Goal: Obtain resource: Download file/media

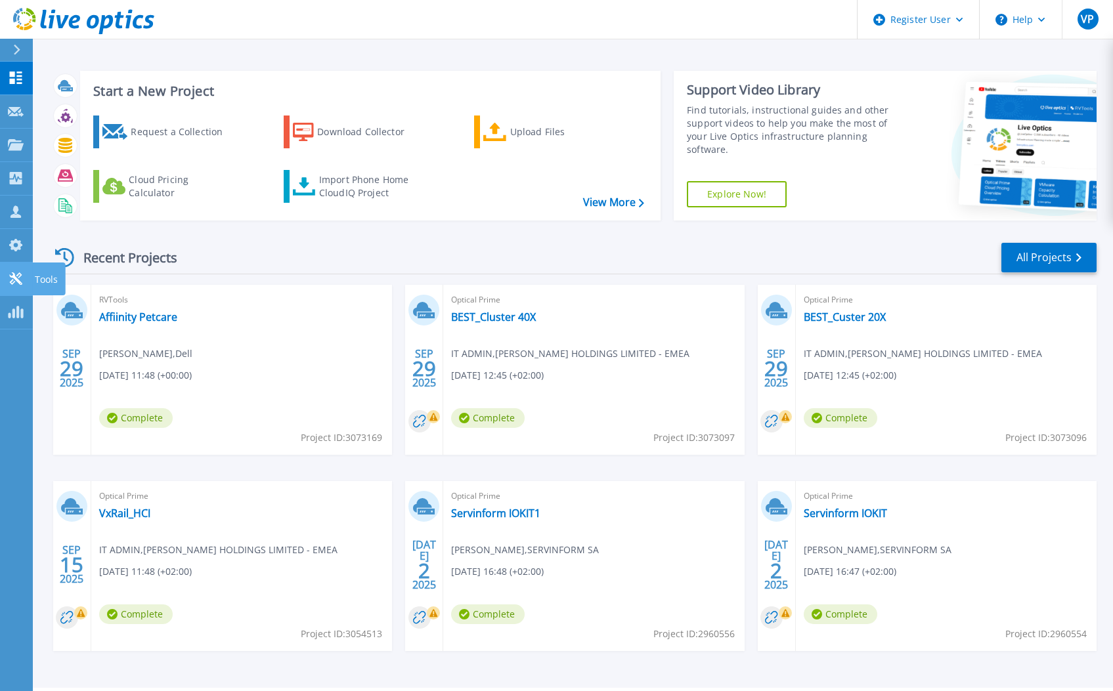
click at [19, 270] on link "Tools Tools" at bounding box center [16, 279] width 33 height 33
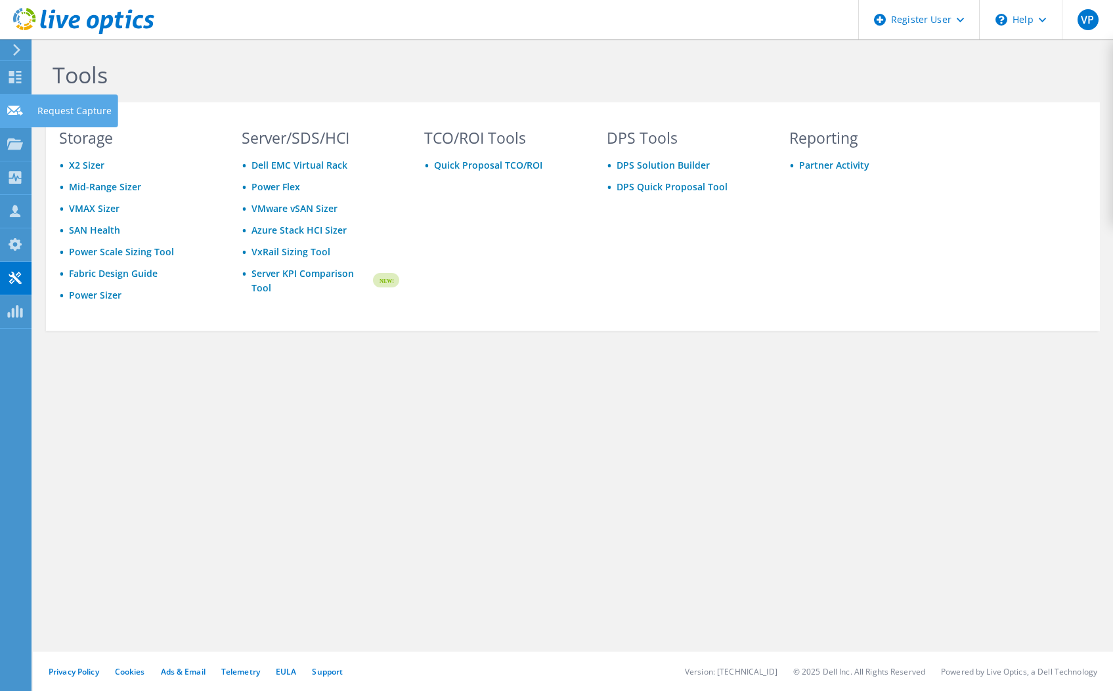
click at [14, 106] on use at bounding box center [15, 110] width 16 height 10
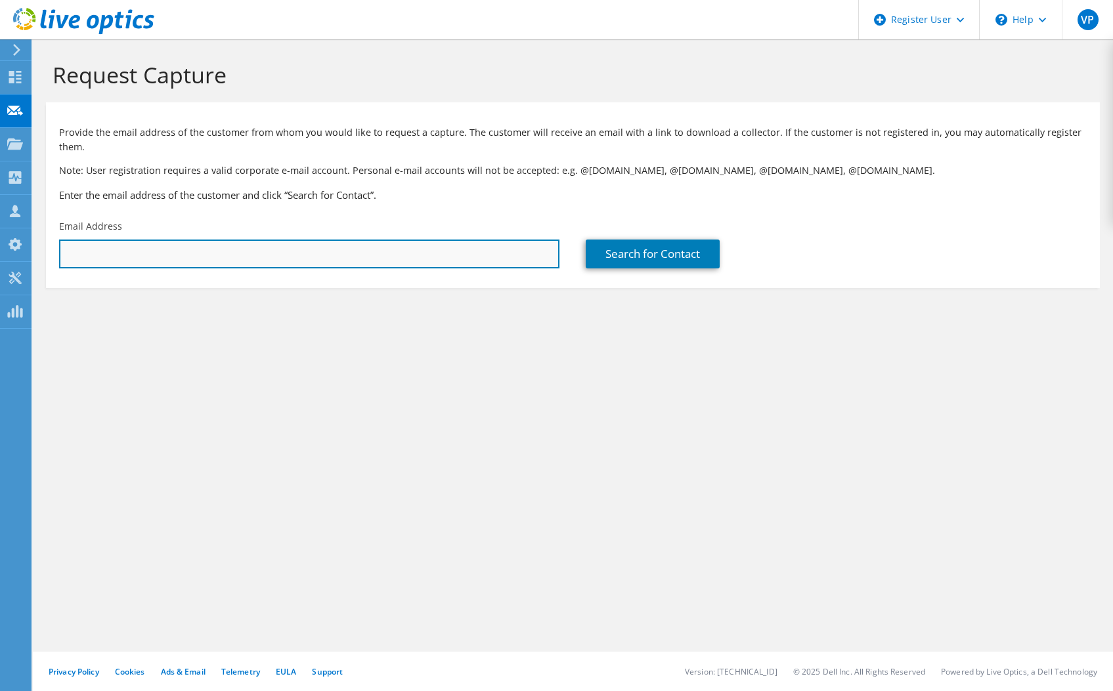
click at [448, 261] on input "text" at bounding box center [309, 254] width 500 height 29
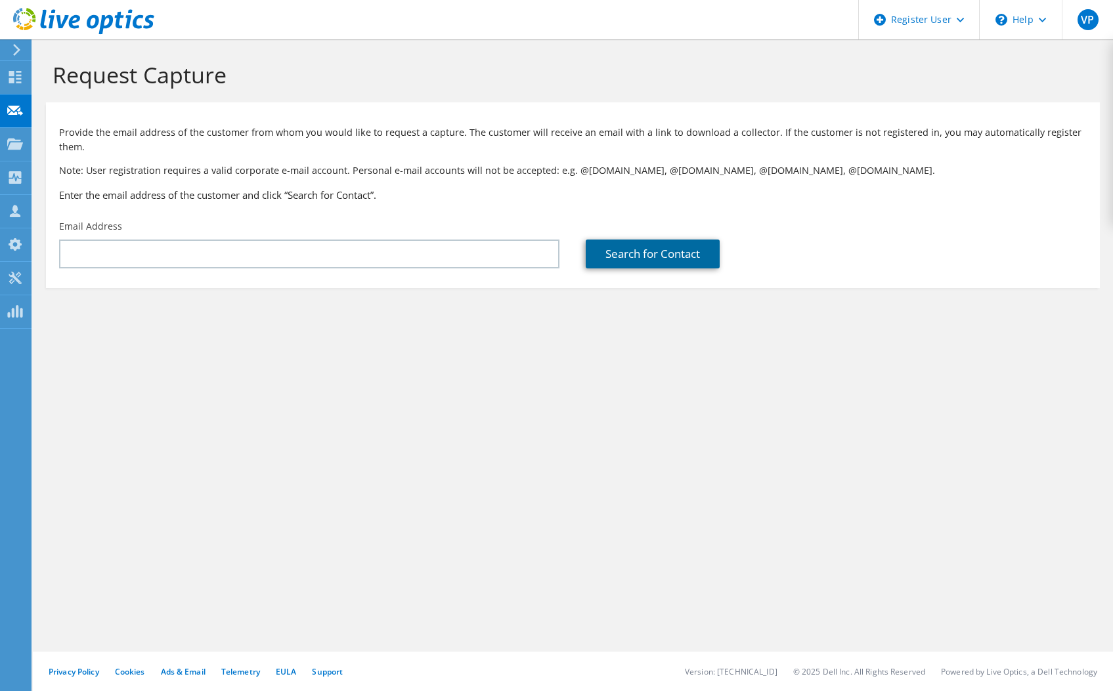
click at [603, 259] on link "Search for Contact" at bounding box center [653, 254] width 134 height 29
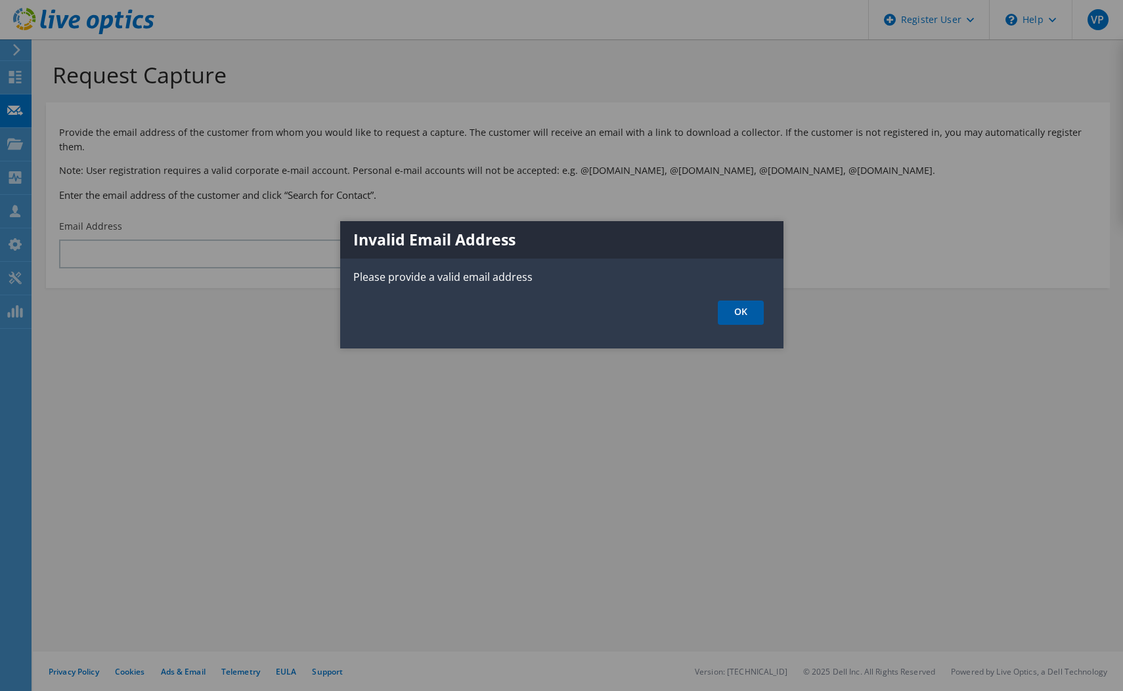
click at [735, 316] on link "OK" at bounding box center [741, 313] width 46 height 24
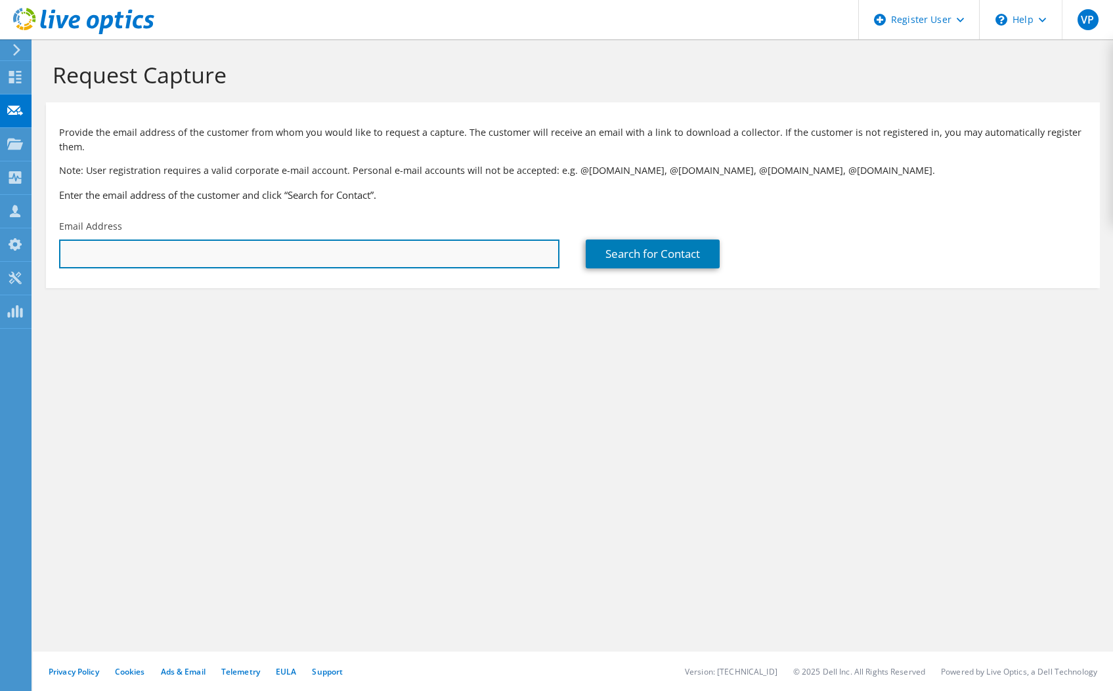
click at [284, 250] on input "text" at bounding box center [309, 254] width 500 height 29
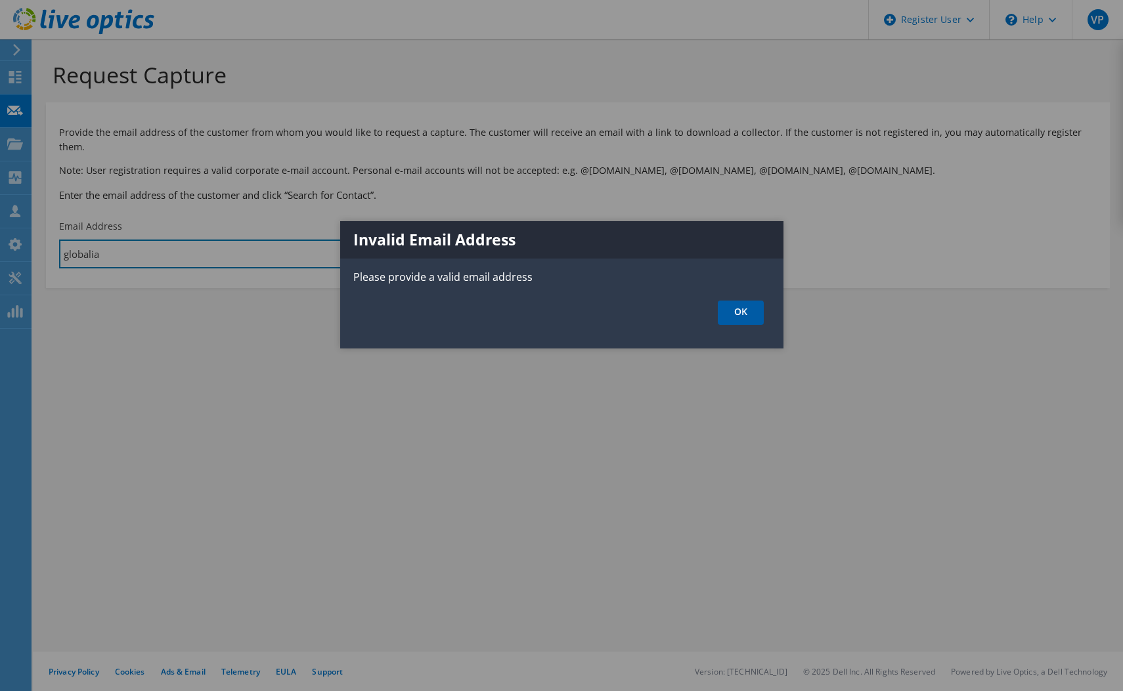
type input "globalia"
click at [753, 318] on link "OK" at bounding box center [741, 313] width 46 height 24
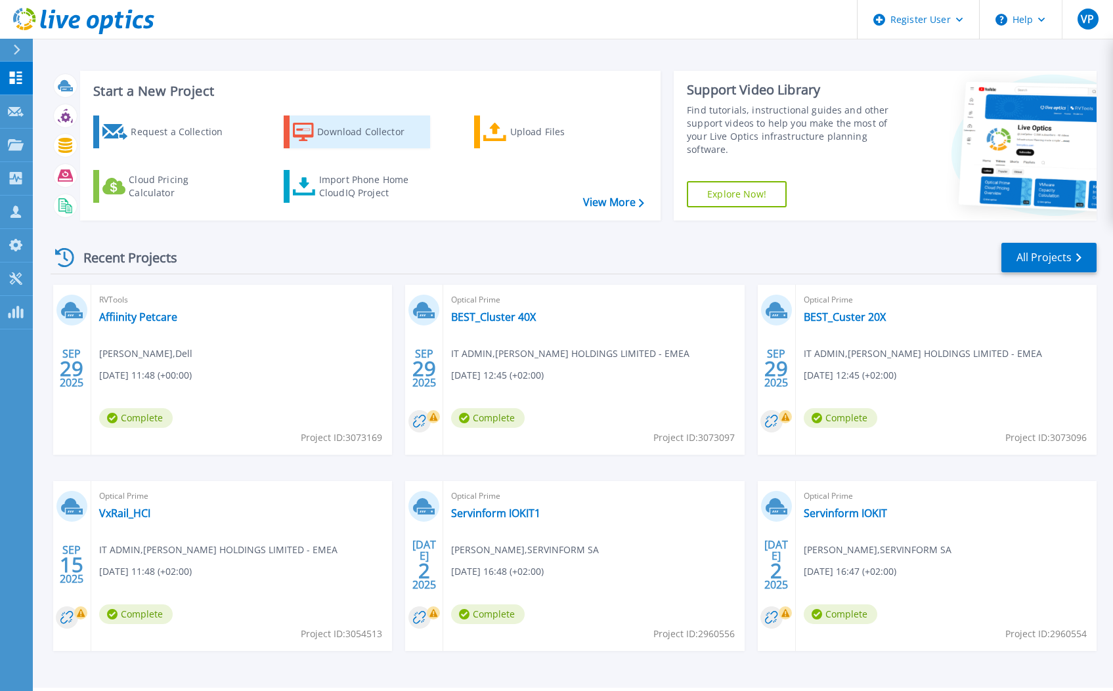
click at [349, 142] on div "Download Collector" at bounding box center [369, 132] width 105 height 26
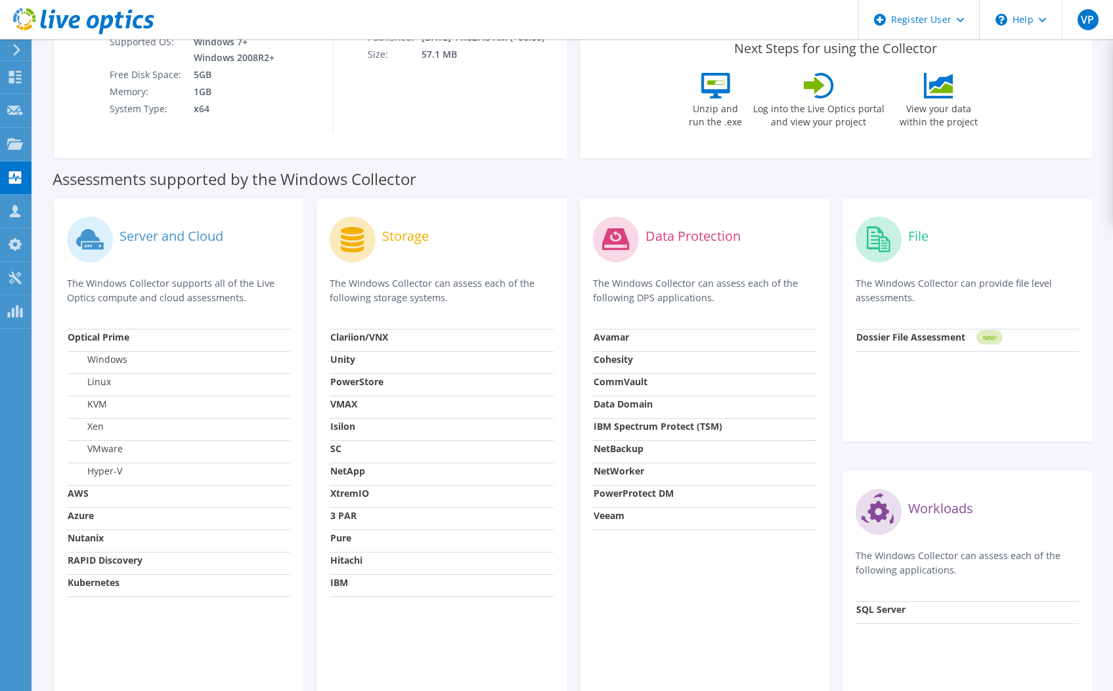
scroll to position [263, 0]
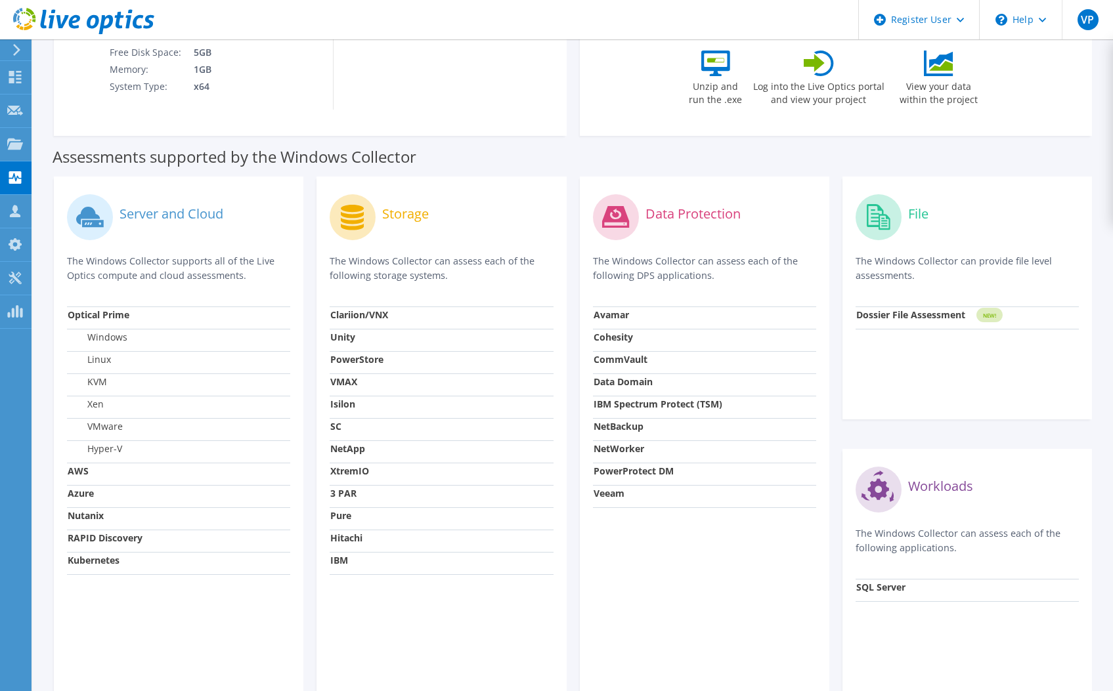
click at [77, 474] on strong "AWS" at bounding box center [78, 471] width 21 height 12
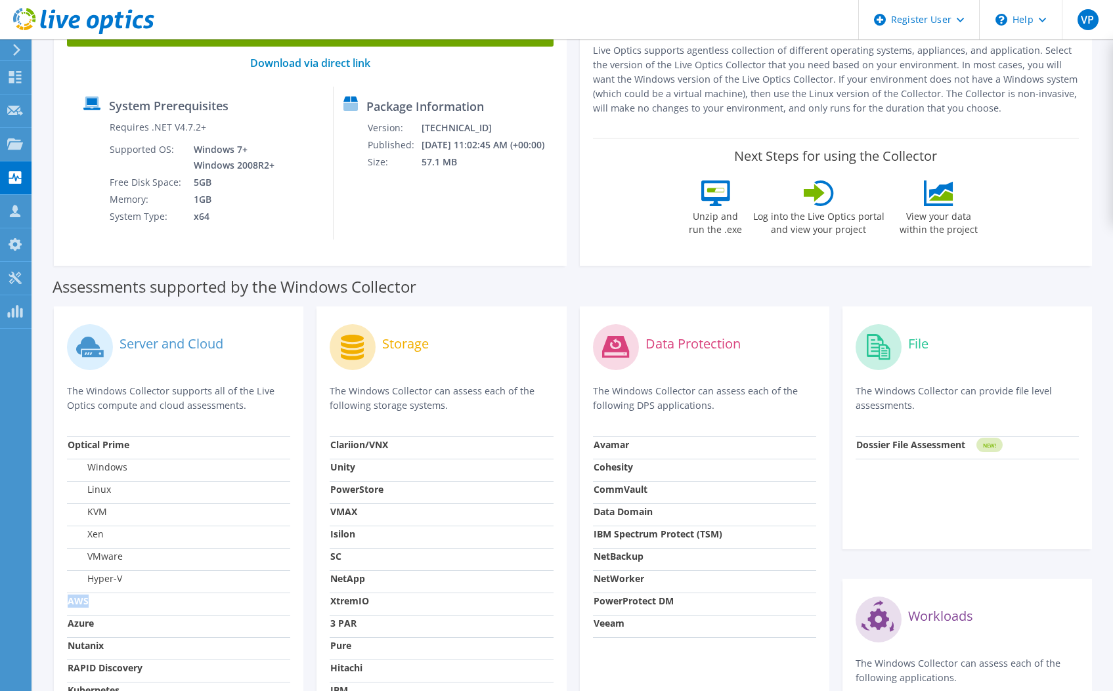
scroll to position [0, 0]
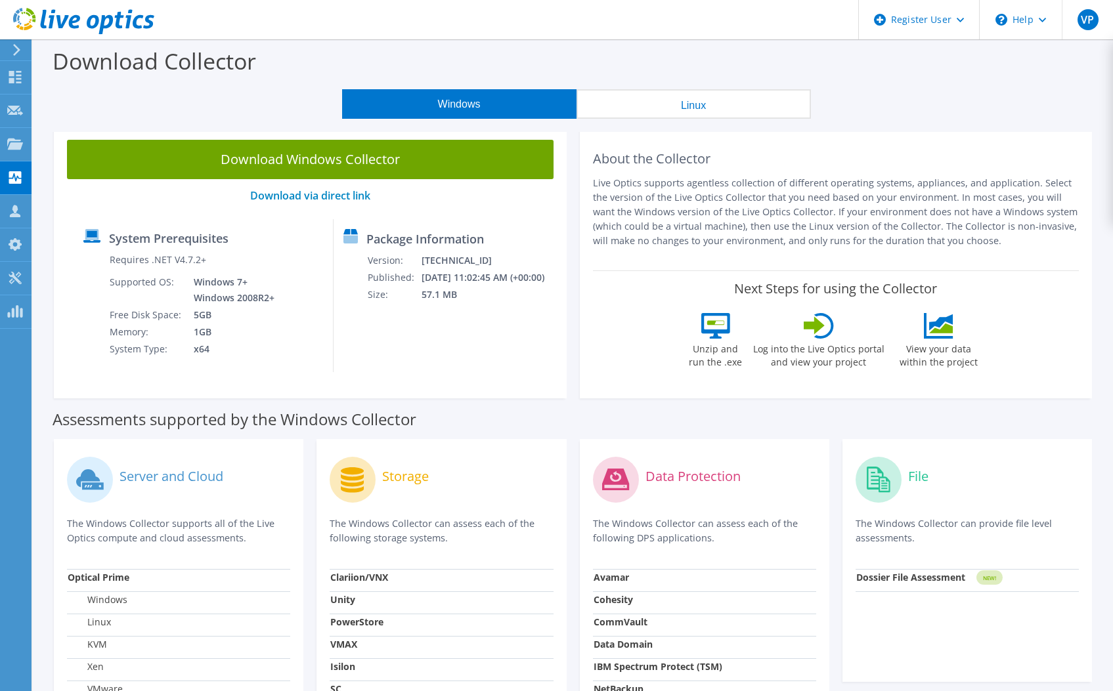
click at [643, 97] on button "Linux" at bounding box center [693, 104] width 234 height 30
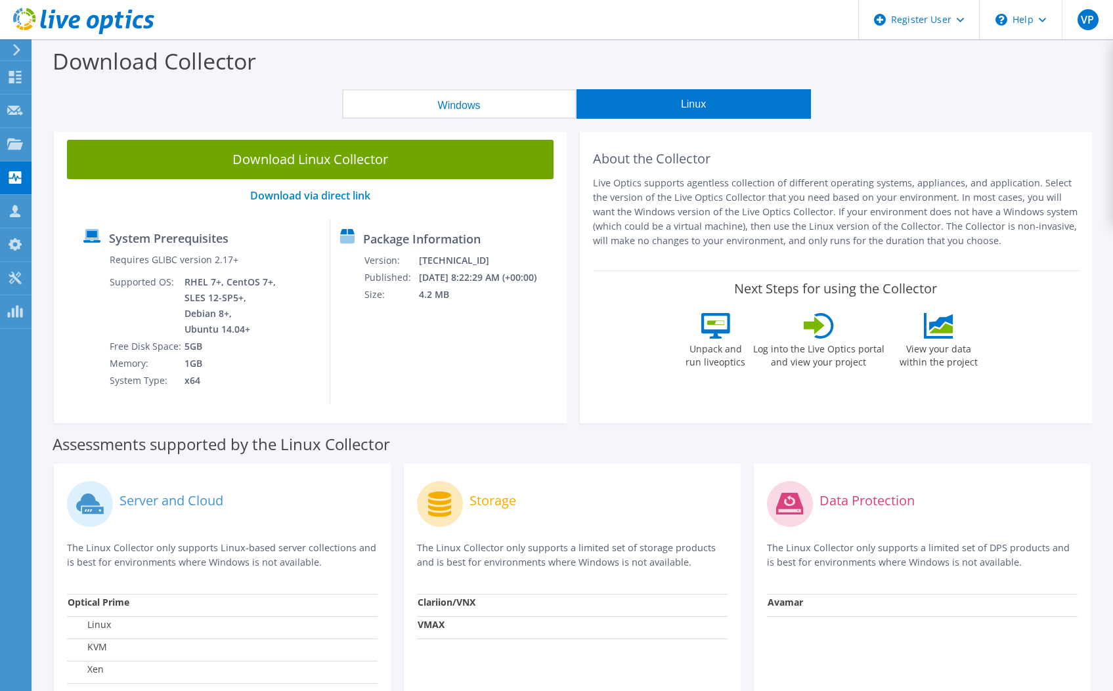
click at [456, 97] on button "Windows" at bounding box center [459, 104] width 234 height 30
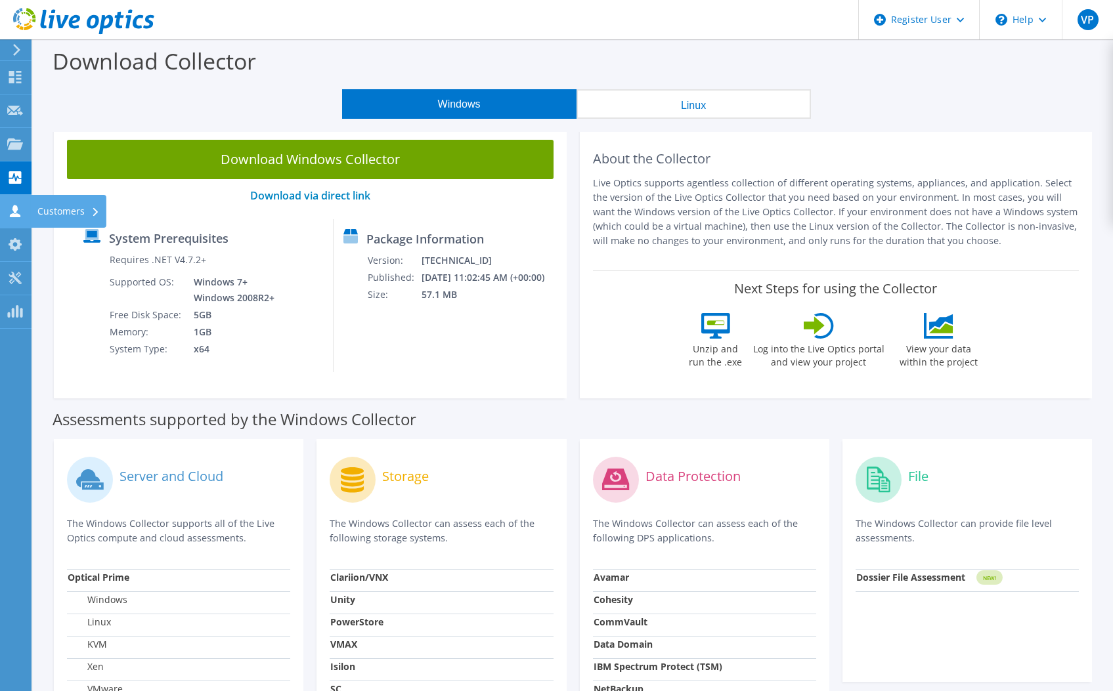
click at [10, 207] on icon at bounding box center [15, 211] width 16 height 12
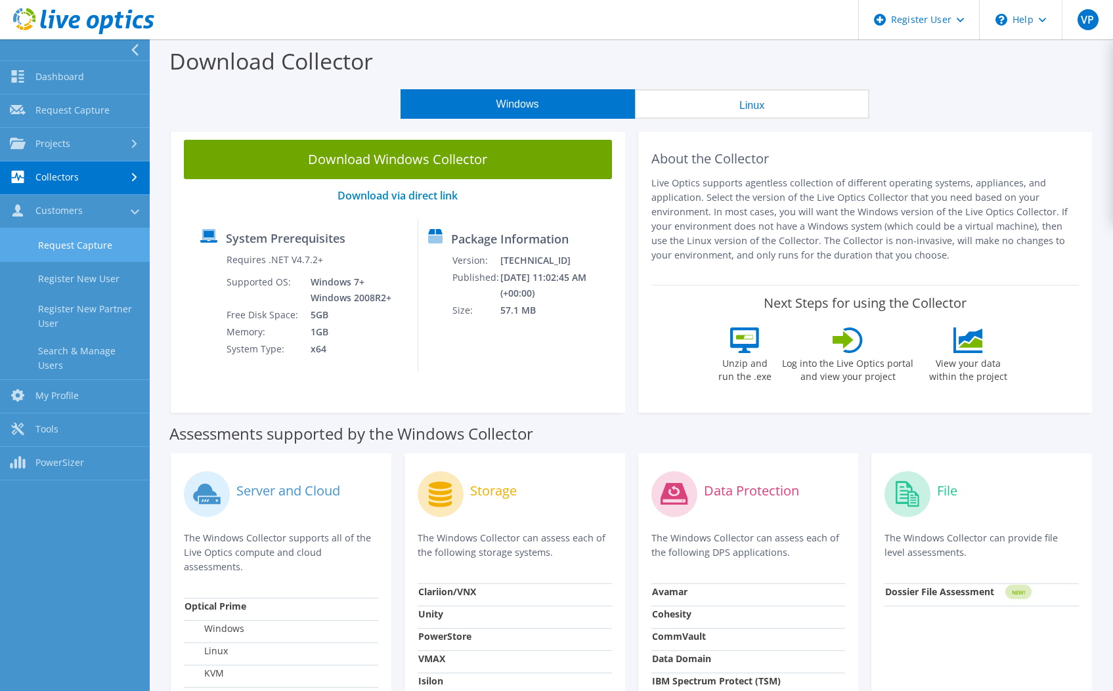
click at [105, 242] on link "Request Capture" at bounding box center [75, 244] width 150 height 33
click at [105, 242] on link "My Profile" at bounding box center [75, 244] width 150 height 33
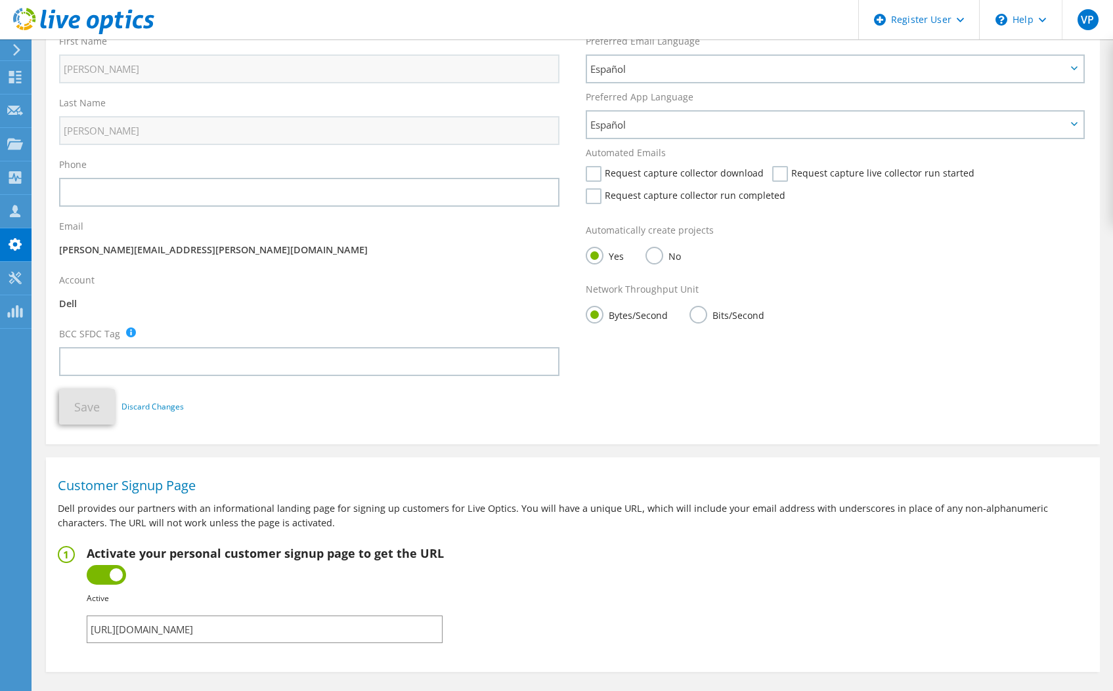
scroll to position [180, 0]
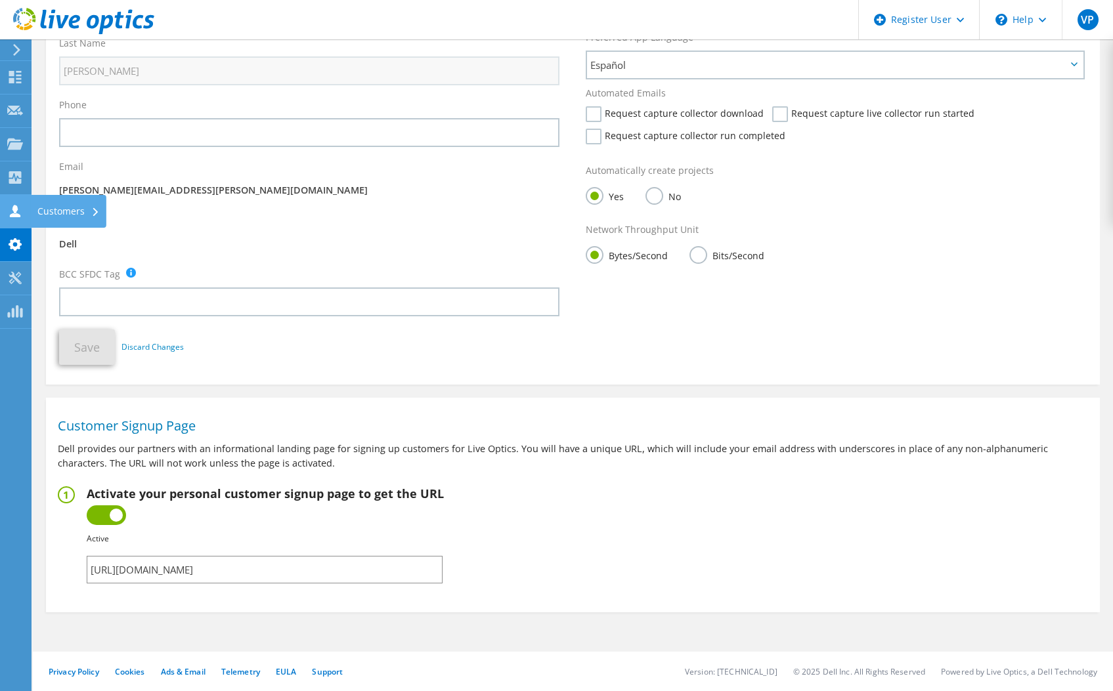
click at [14, 207] on use at bounding box center [15, 211] width 11 height 12
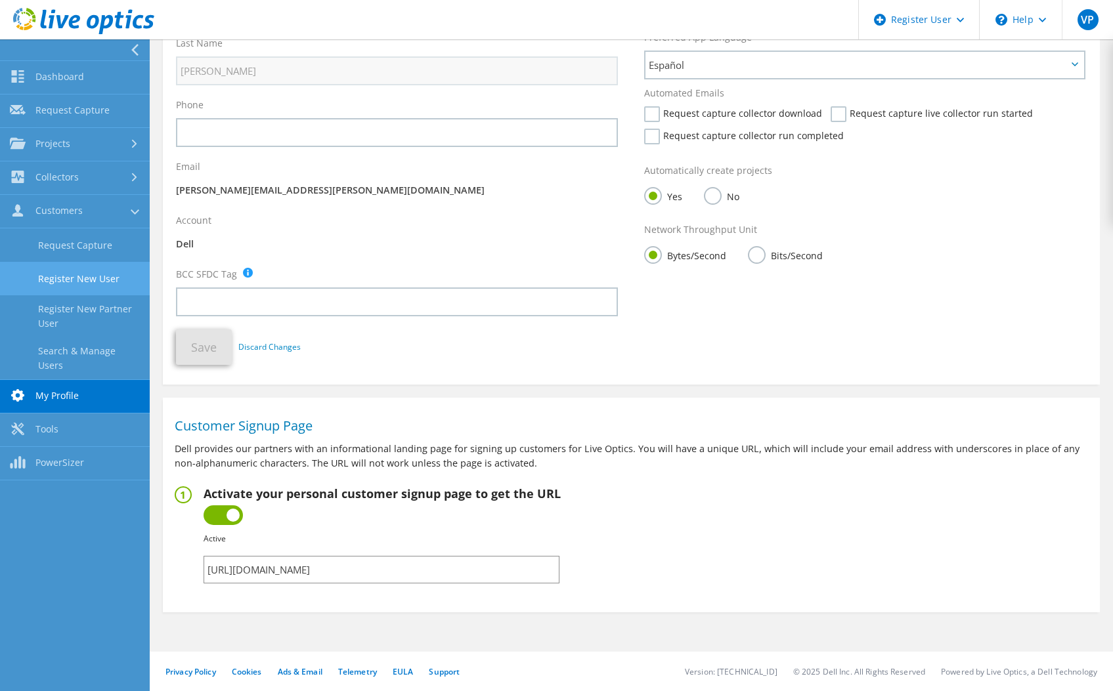
click at [108, 279] on link "Register New User" at bounding box center [75, 278] width 150 height 33
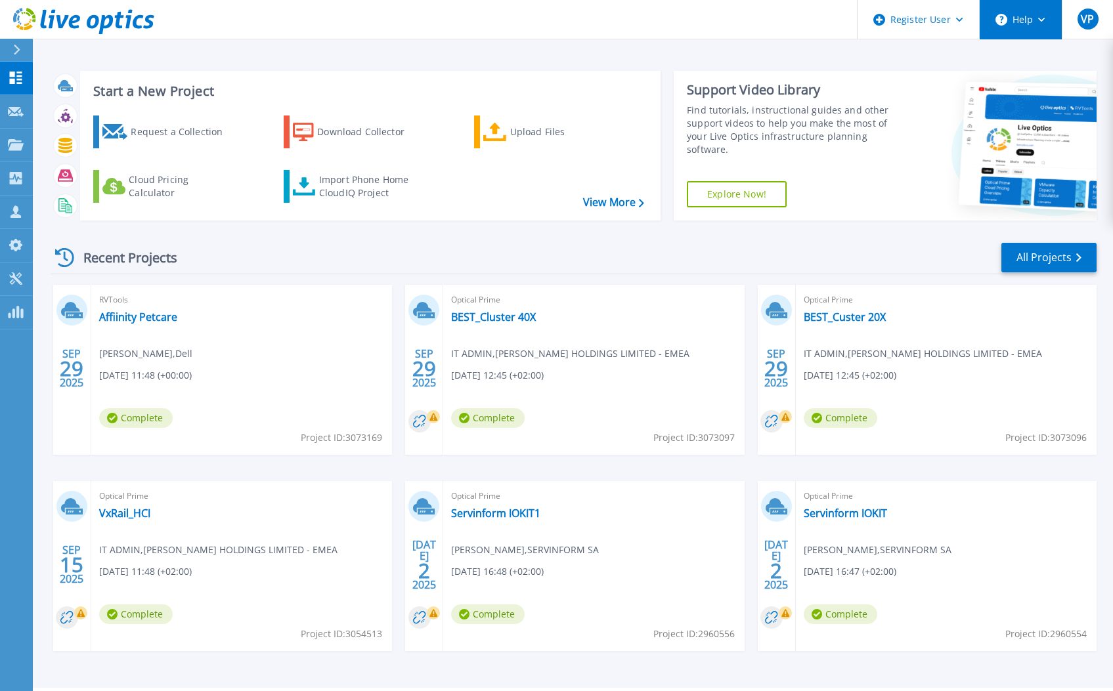
click at [1034, 20] on button "Help" at bounding box center [1021, 19] width 82 height 39
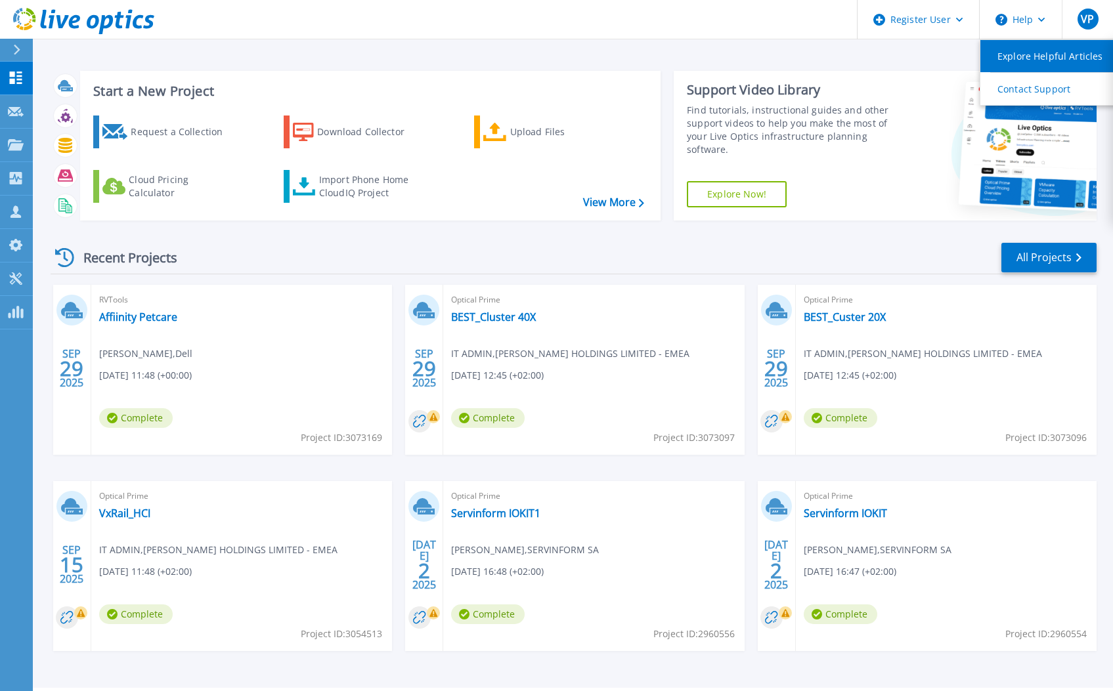
click at [1039, 63] on link "Explore Helpful Articles" at bounding box center [1053, 56] width 146 height 32
